Goal: Navigation & Orientation: Go to known website

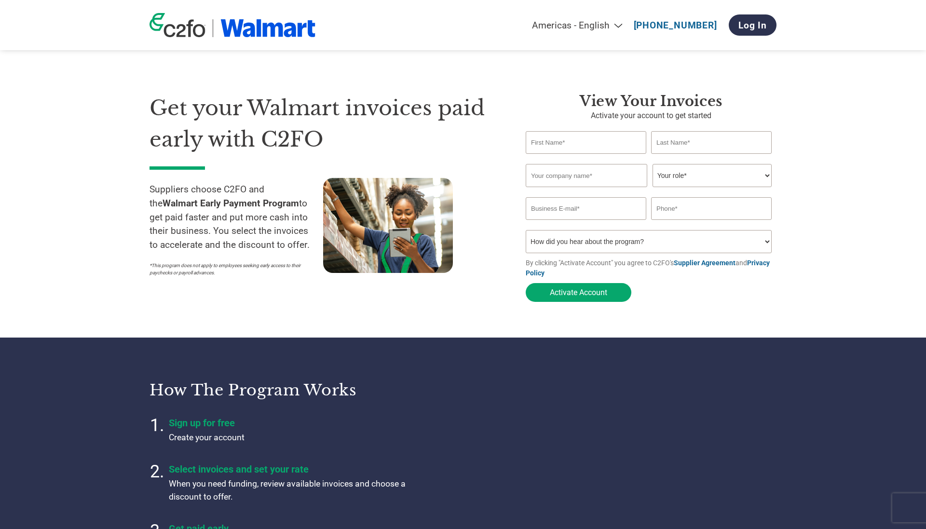
drag, startPoint x: 755, startPoint y: 32, endPoint x: 757, endPoint y: 38, distance: 6.0
click at [755, 33] on link "Log In" at bounding box center [752, 24] width 48 height 21
click at [748, 33] on link "Log In" at bounding box center [752, 24] width 48 height 21
